Goal: Information Seeking & Learning: Learn about a topic

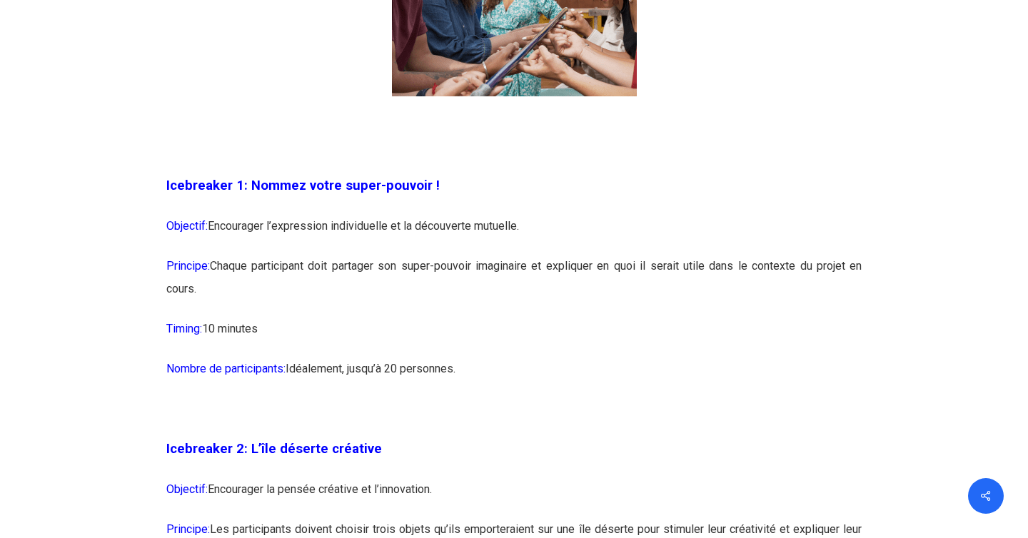
scroll to position [1145, 0]
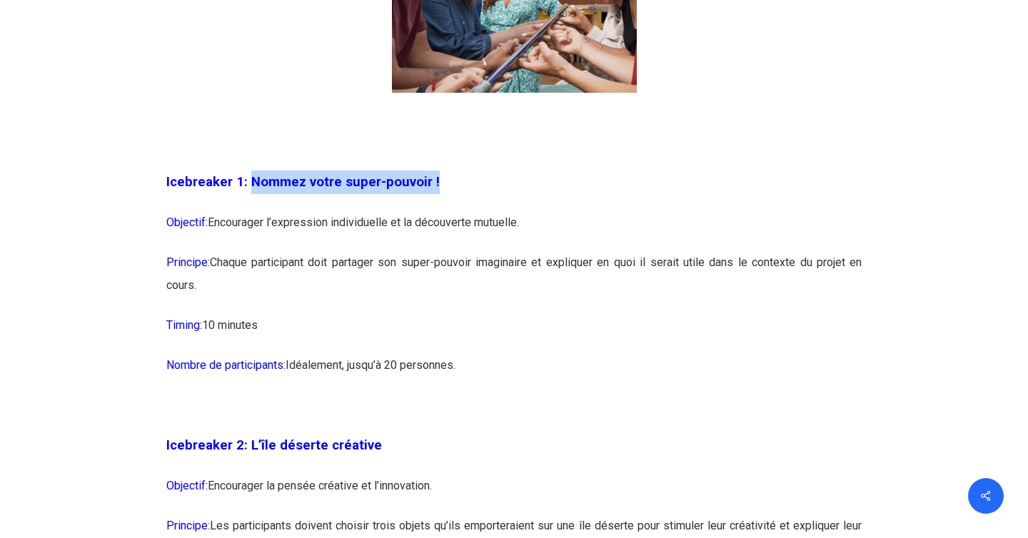
drag, startPoint x: 247, startPoint y: 176, endPoint x: 522, endPoint y: 176, distance: 274.7
click at [522, 176] on p "Icebreaker 1: Nommez votre super-pouvoir !" at bounding box center [514, 191] width 696 height 41
drag, startPoint x: 209, startPoint y: 221, endPoint x: 529, endPoint y: 226, distance: 319.7
click at [529, 226] on p "Objectif: Encourager l’expression individuelle et la découverte mutuelle." at bounding box center [514, 231] width 696 height 40
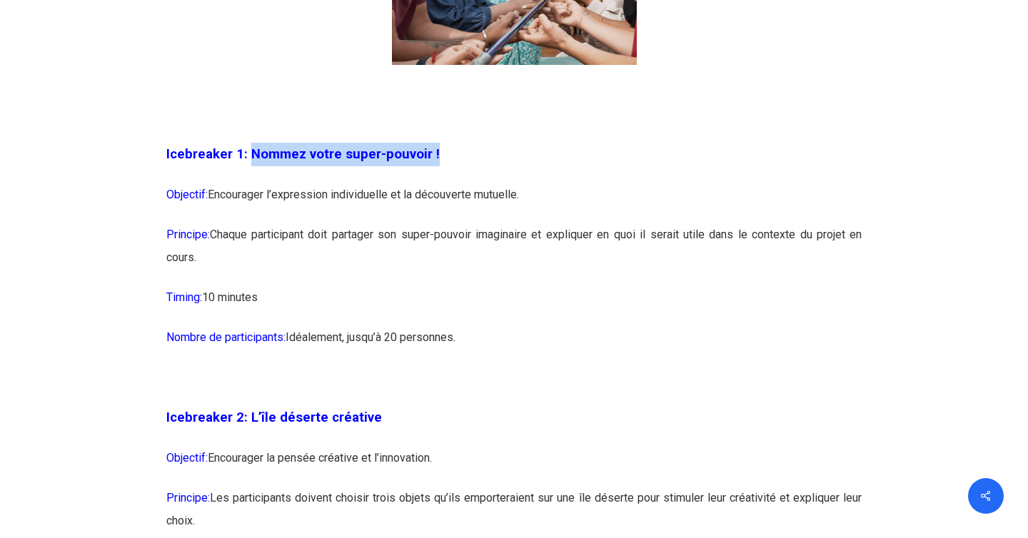
scroll to position [1174, 0]
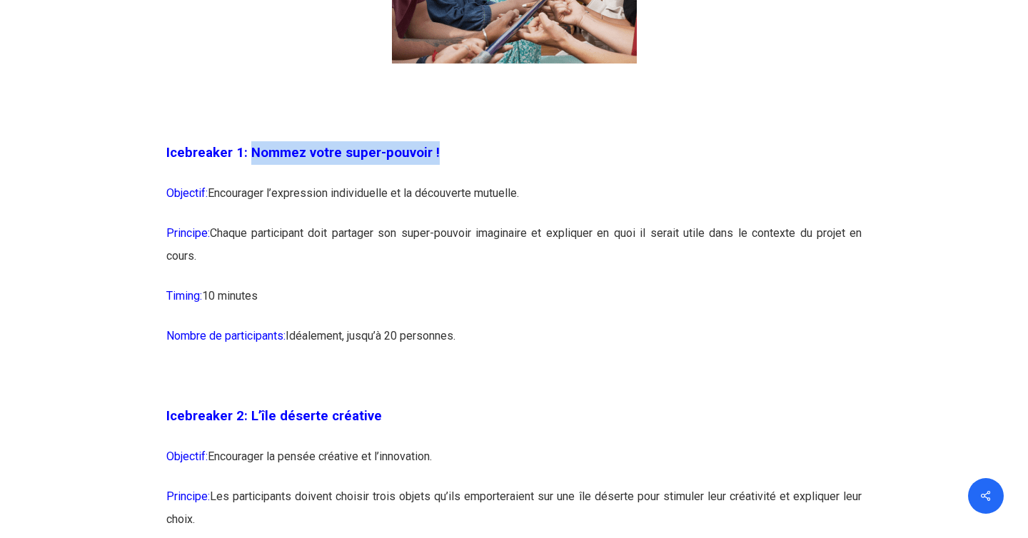
drag, startPoint x: 217, startPoint y: 233, endPoint x: 277, endPoint y: 261, distance: 66.4
click at [277, 261] on p "Principe: Chaque participant doit partager son super-pouvoir imaginaire et expl…" at bounding box center [514, 253] width 696 height 63
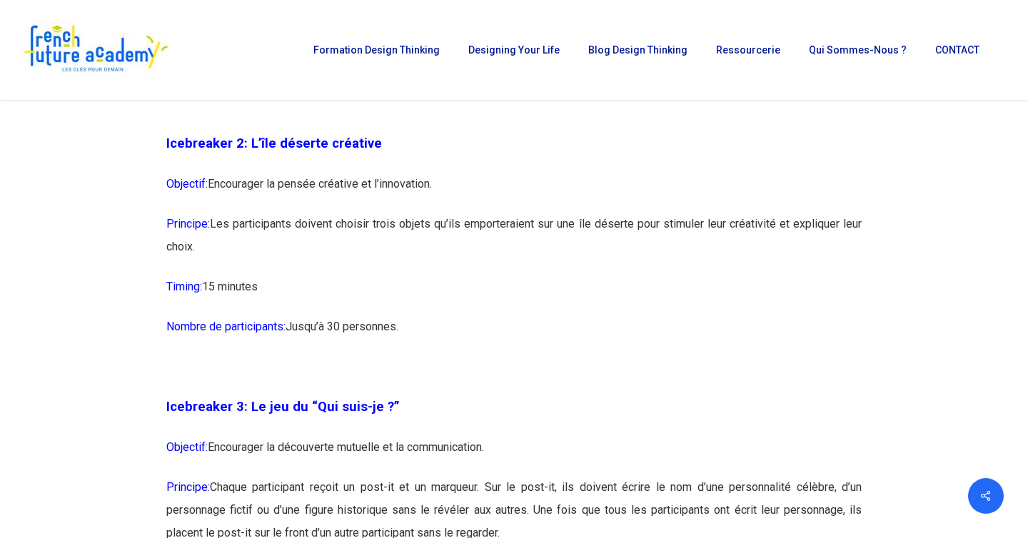
scroll to position [1175, 0]
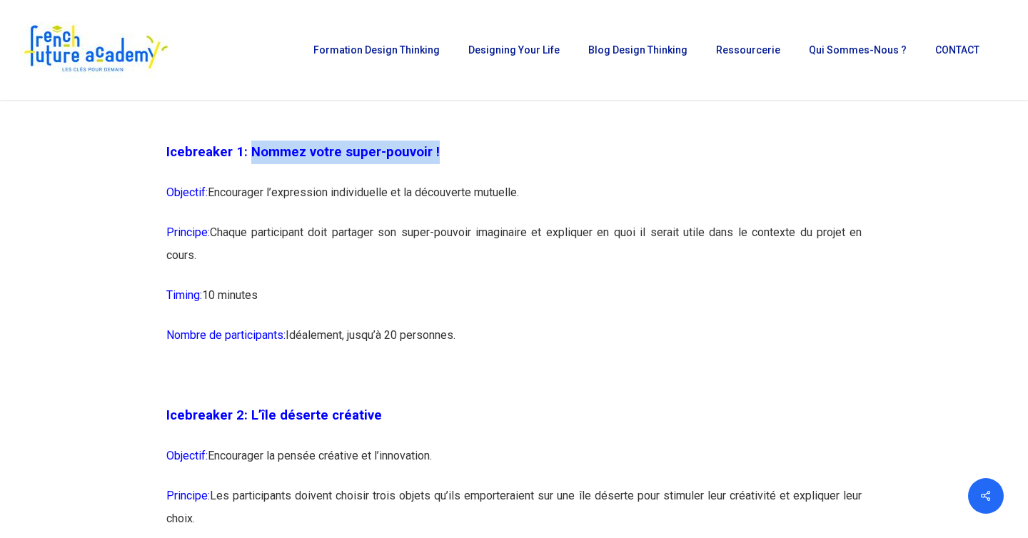
click at [447, 227] on p "Principe: Chaque participant doit partager son super-pouvoir imaginaire et expl…" at bounding box center [514, 252] width 696 height 63
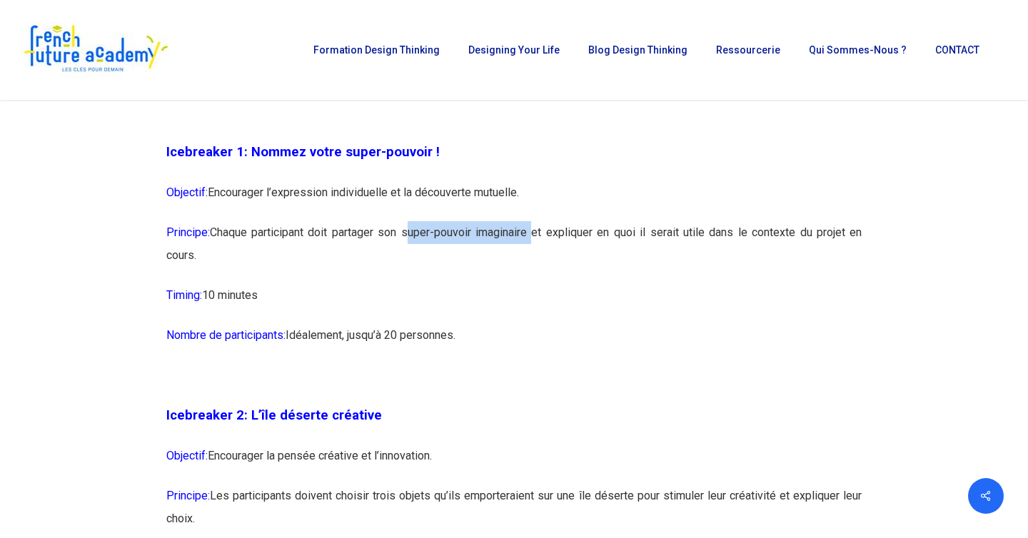
drag, startPoint x: 407, startPoint y: 231, endPoint x: 532, endPoint y: 231, distance: 124.9
click at [532, 231] on p "Principe: Chaque participant doit partager son super-pouvoir imaginaire et expl…" at bounding box center [514, 252] width 696 height 63
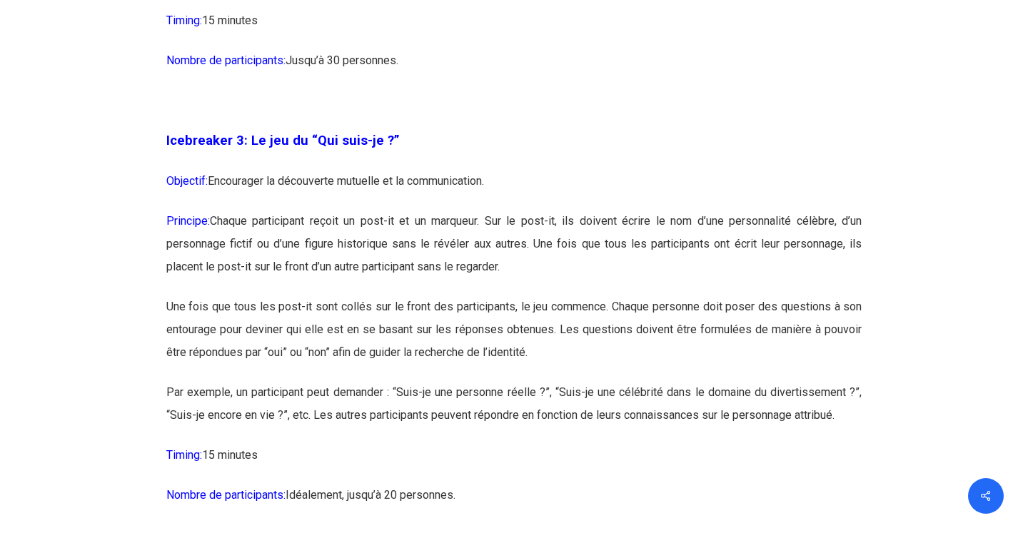
scroll to position [1715, 0]
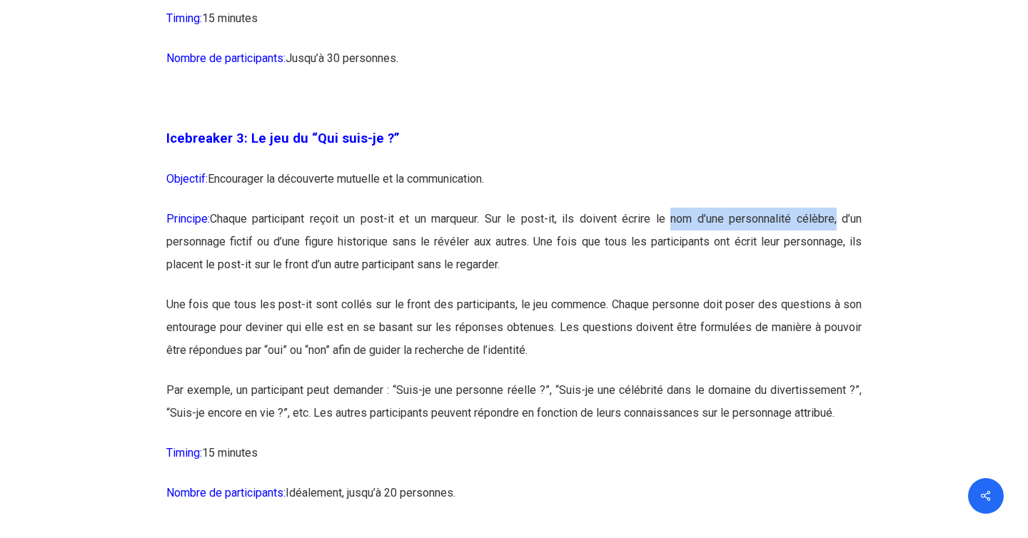
drag, startPoint x: 664, startPoint y: 220, endPoint x: 831, endPoint y: 211, distance: 167.2
click at [831, 211] on p "Principe: Chaque participant reçoit un post-it et un marqueur. Sur le post-it, …" at bounding box center [514, 251] width 696 height 86
click at [762, 236] on p "Principe: Chaque participant reçoit un post-it et un marqueur. Sur le post-it, …" at bounding box center [514, 251] width 696 height 86
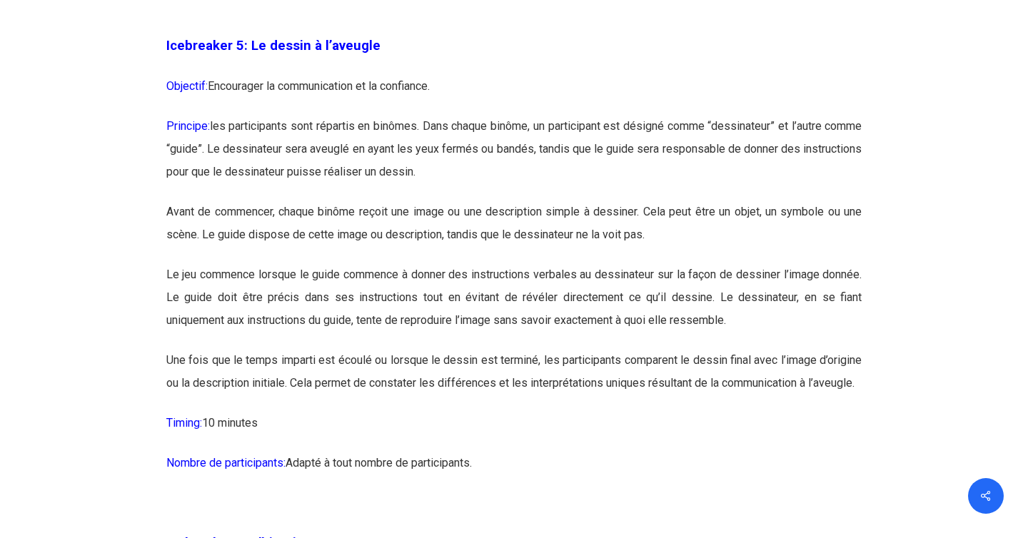
scroll to position [2680, 0]
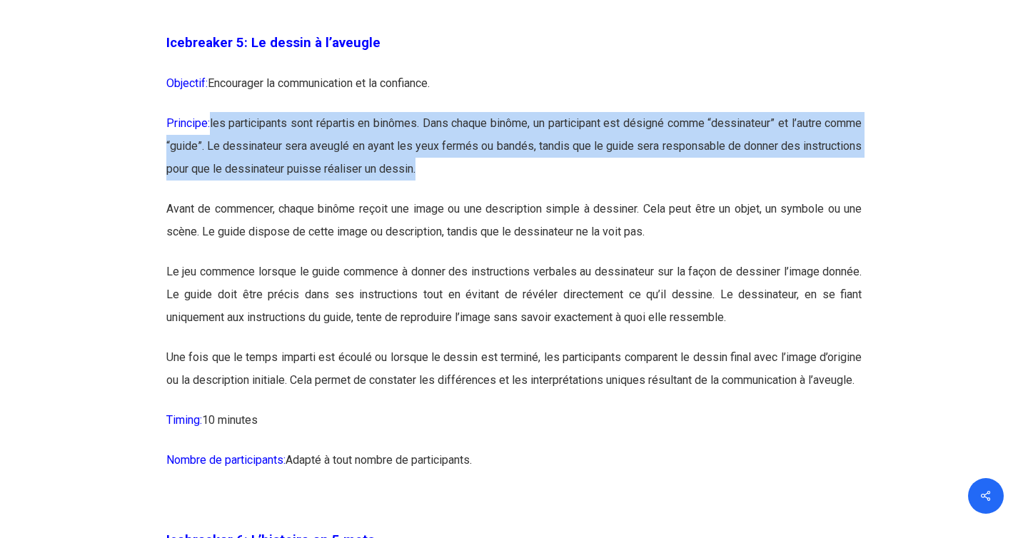
drag, startPoint x: 215, startPoint y: 121, endPoint x: 551, endPoint y: 168, distance: 339.3
click at [551, 168] on p "Principe: les participants sont répartis en binômes. Dans chaque binôme, un par…" at bounding box center [514, 155] width 696 height 86
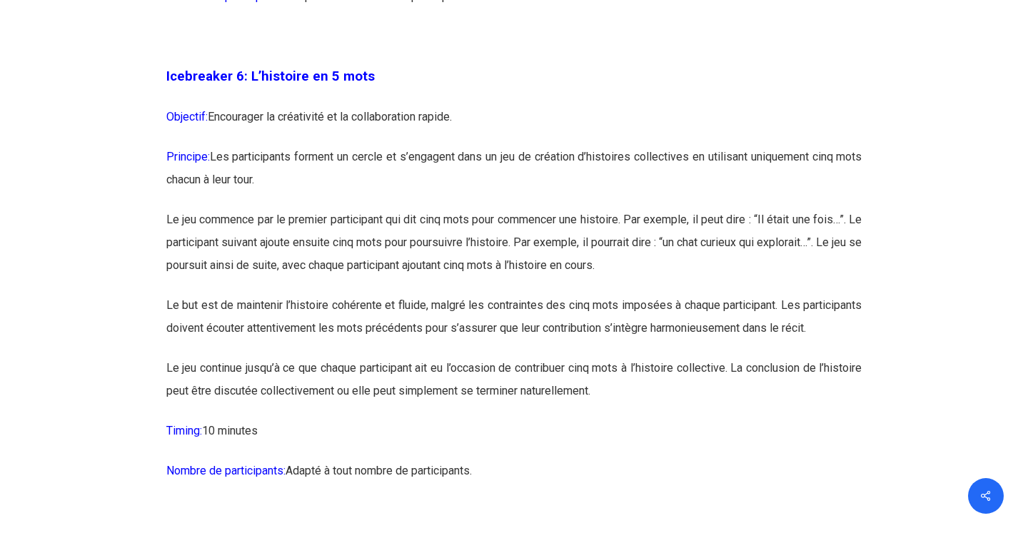
scroll to position [3146, 0]
